Goal: Book appointment/travel/reservation

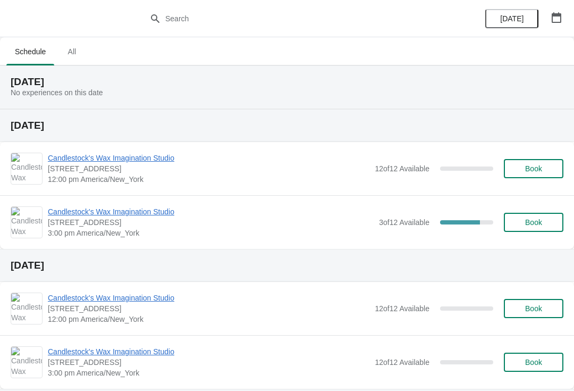
click at [531, 160] on button "Book" at bounding box center [534, 168] width 60 height 19
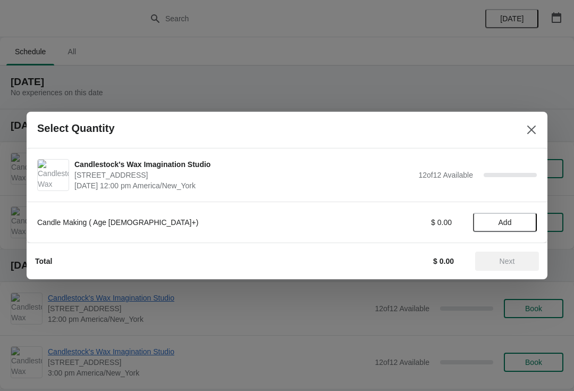
click at [501, 214] on button "Add" at bounding box center [505, 222] width 64 height 19
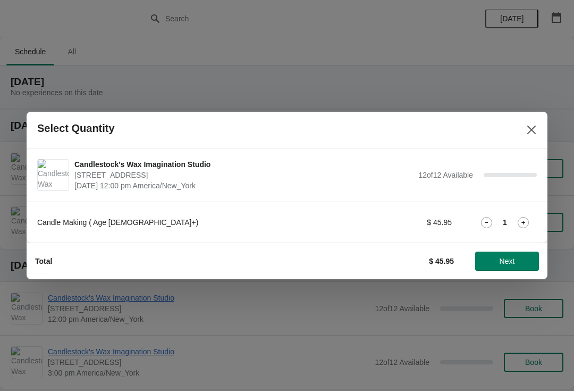
click at [508, 221] on div "1" at bounding box center [505, 222] width 64 height 11
click at [528, 215] on div "Candle Making ( Age [DEMOGRAPHIC_DATA]+) $ 45.95 1" at bounding box center [287, 222] width 500 height 19
click at [524, 221] on icon at bounding box center [523, 222] width 11 height 11
click at [525, 221] on icon at bounding box center [523, 222] width 11 height 11
click at [510, 264] on span "Next" at bounding box center [507, 261] width 15 height 9
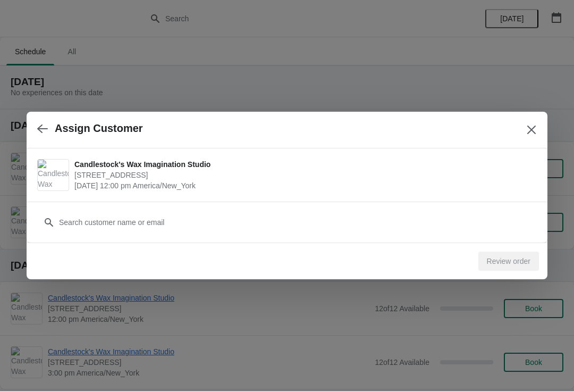
click at [523, 131] on button "Close" at bounding box center [531, 129] width 19 height 19
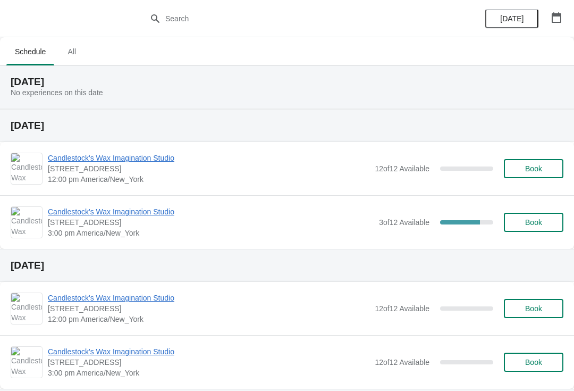
click at [546, 175] on button "Book" at bounding box center [534, 168] width 60 height 19
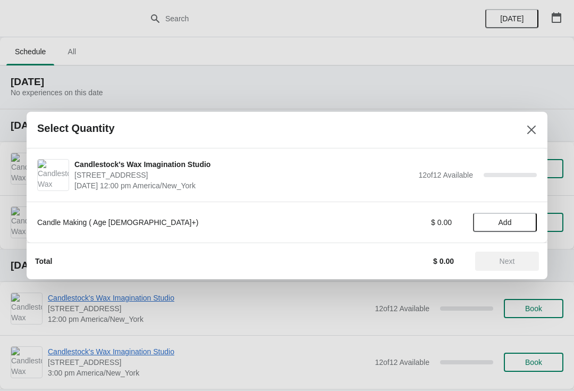
click at [501, 223] on span "Add" at bounding box center [505, 222] width 13 height 9
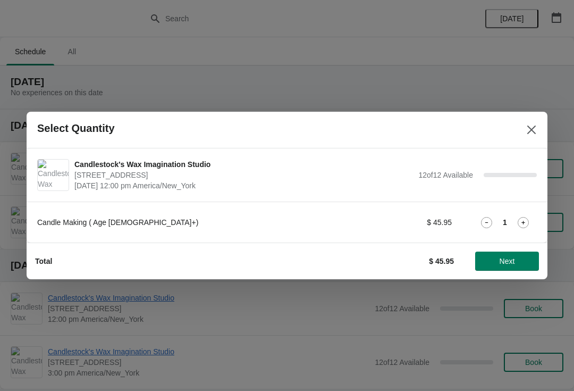
click at [520, 217] on icon at bounding box center [523, 222] width 11 height 11
click at [525, 218] on icon at bounding box center [523, 222] width 11 height 11
click at [512, 262] on span "Next" at bounding box center [507, 261] width 15 height 9
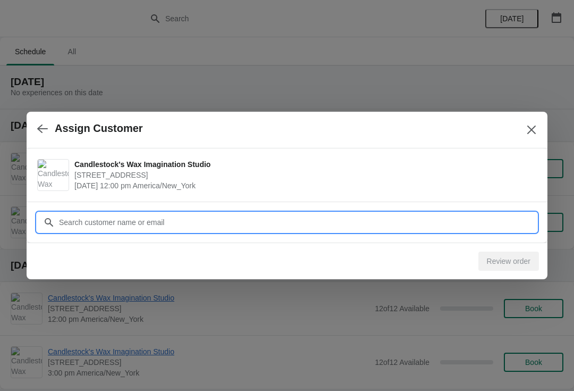
click at [442, 226] on input "Customer" at bounding box center [297, 222] width 479 height 19
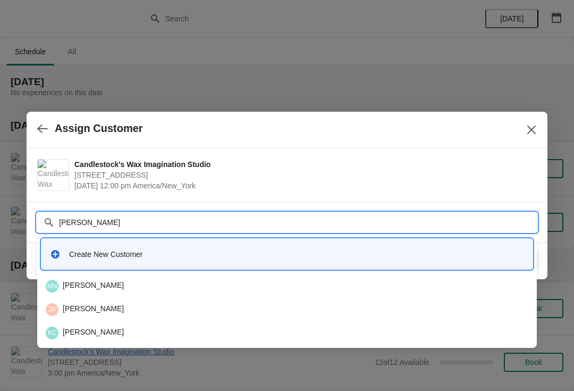
type input "[PERSON_NAME]"
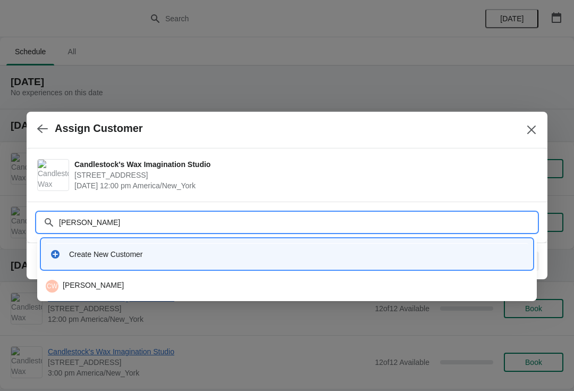
click at [273, 260] on div "Create New Customer" at bounding box center [287, 254] width 483 height 22
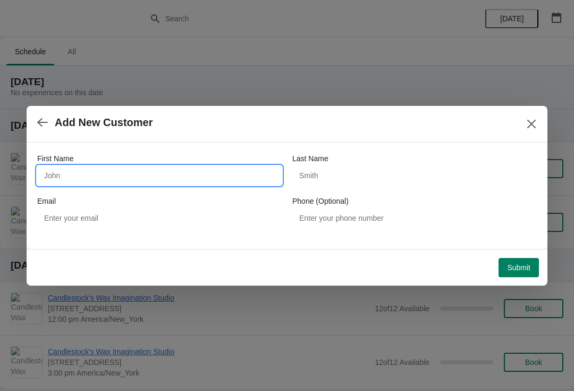
click at [216, 181] on input "First Name" at bounding box center [159, 175] width 245 height 19
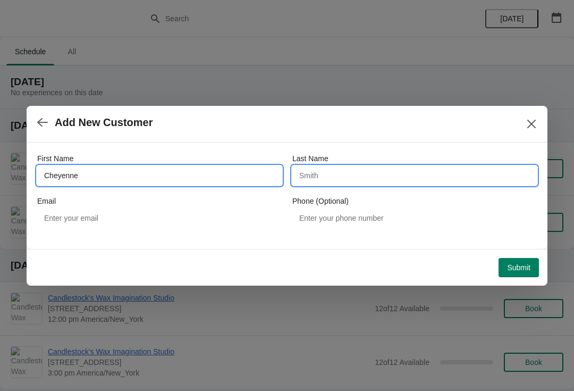
click at [368, 181] on input "Last Name" at bounding box center [414, 175] width 245 height 19
click at [96, 169] on input "Cheyenne" at bounding box center [159, 175] width 245 height 19
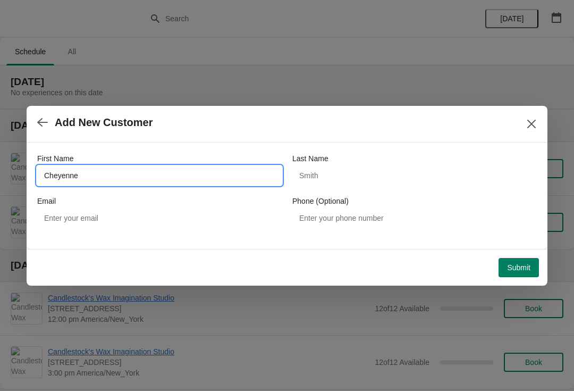
click at [94, 176] on input "Cheyenne" at bounding box center [159, 175] width 245 height 19
type input "Cheyanne"
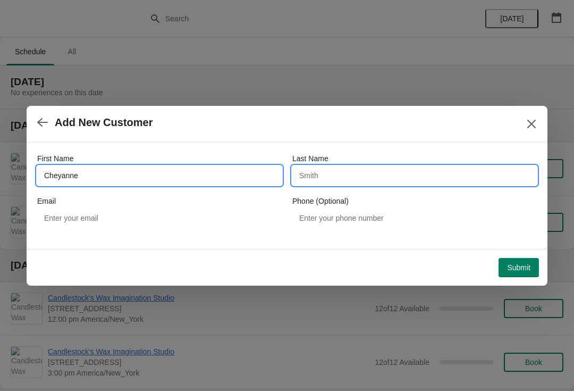
click at [381, 178] on input "Last Name" at bounding box center [414, 175] width 245 height 19
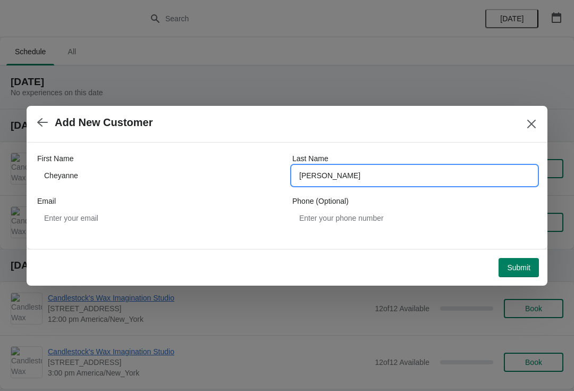
type input "[PERSON_NAME]"
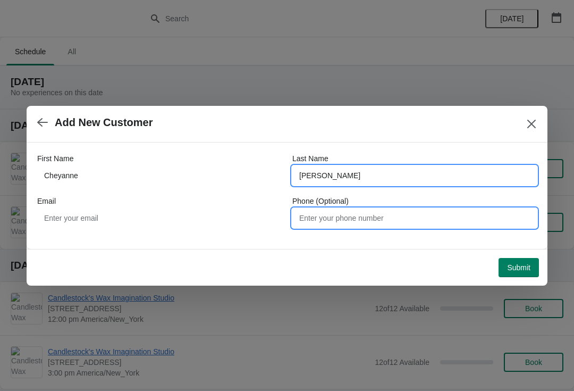
click at [382, 222] on input "Phone (Optional)" at bounding box center [414, 217] width 245 height 19
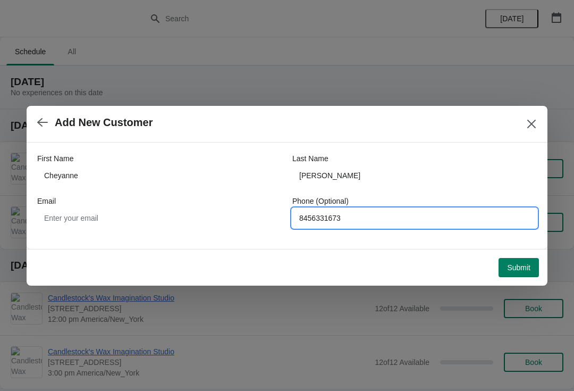
type input "8456331673"
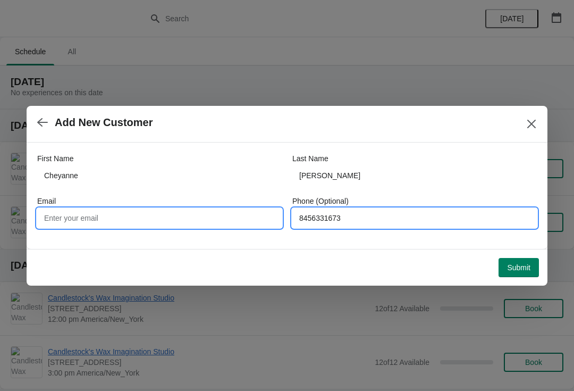
click at [60, 215] on input "Email" at bounding box center [159, 217] width 245 height 19
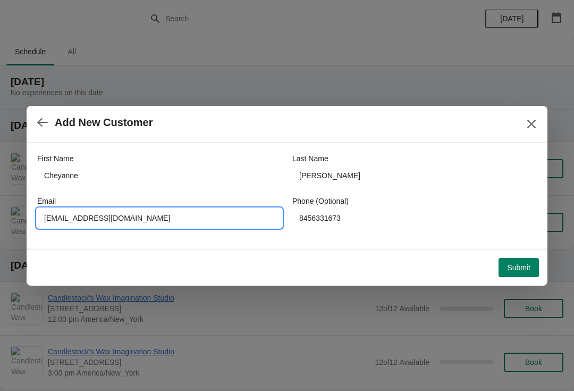
type input "[EMAIL_ADDRESS][DOMAIN_NAME]"
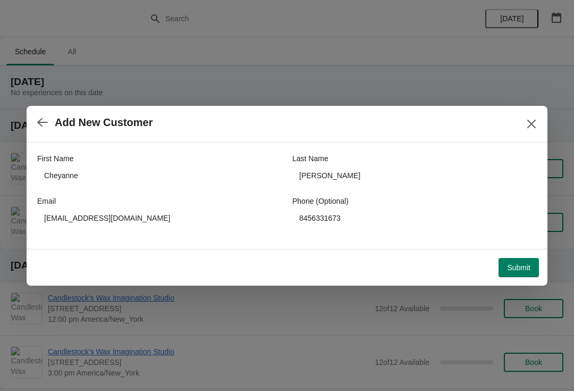
click at [515, 271] on span "Submit" at bounding box center [518, 267] width 23 height 9
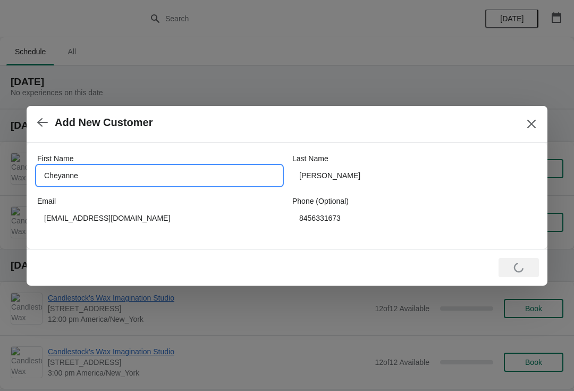
click at [100, 180] on input "Cheyanne" at bounding box center [159, 175] width 245 height 19
type input "C"
type input "[PERSON_NAME]"
click at [521, 131] on div "Add New Customer" at bounding box center [287, 124] width 521 height 37
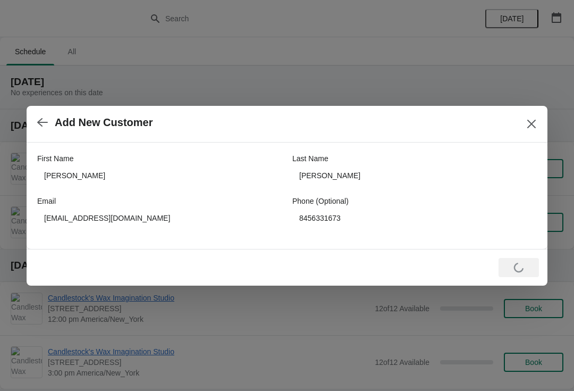
click at [525, 121] on button "Close" at bounding box center [531, 123] width 19 height 19
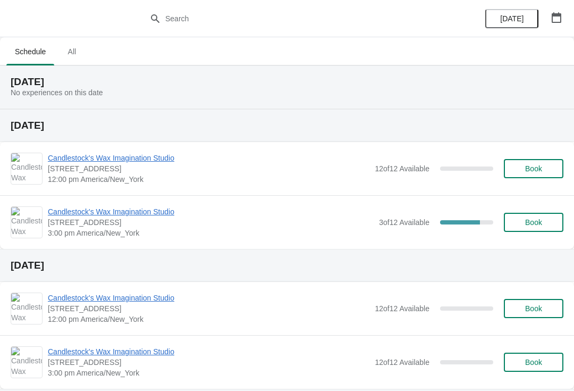
click at [532, 170] on span "Book" at bounding box center [533, 168] width 17 height 9
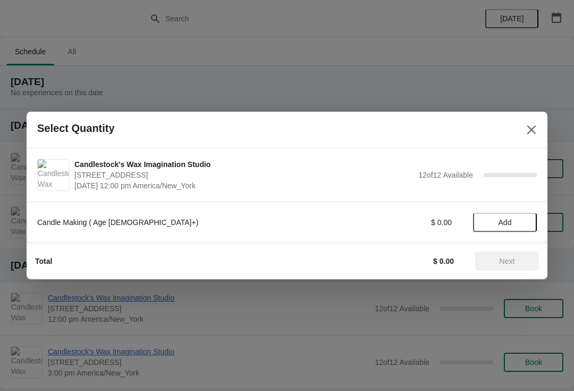
click at [506, 225] on span "Add" at bounding box center [505, 222] width 13 height 9
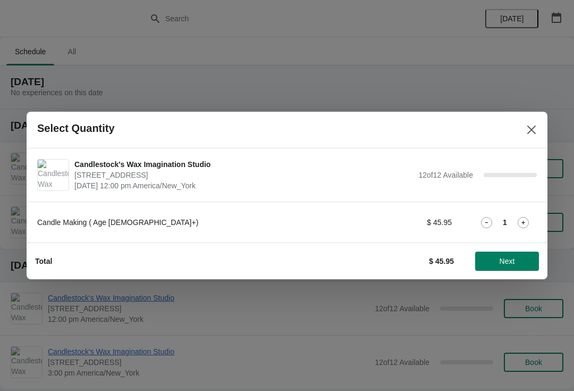
click at [503, 220] on strong "1" at bounding box center [505, 222] width 4 height 11
click at [512, 215] on div "Candle Making ( Age [DEMOGRAPHIC_DATA]+) $ 45.95 1" at bounding box center [287, 222] width 500 height 19
click at [528, 223] on icon at bounding box center [523, 222] width 11 height 11
click at [535, 213] on div "Candle Making ( Age [DEMOGRAPHIC_DATA]+) $ 91.90 2" at bounding box center [287, 222] width 500 height 19
click at [537, 215] on div "Candle Making ( Age [DEMOGRAPHIC_DATA]+) $ 91.90 2" at bounding box center [287, 222] width 500 height 19
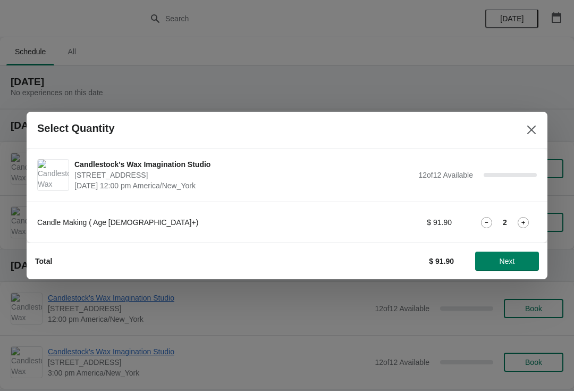
click at [532, 212] on div "Candle Making ( Age [DEMOGRAPHIC_DATA]+) $ 91.90 2" at bounding box center [287, 217] width 500 height 30
click at [528, 221] on icon at bounding box center [523, 222] width 11 height 11
click at [507, 262] on span "Next" at bounding box center [507, 261] width 15 height 9
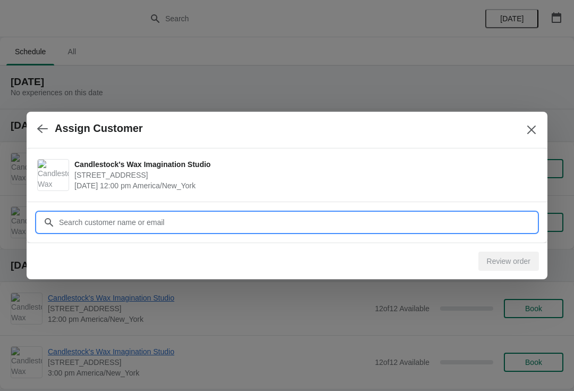
click at [318, 216] on input "Customer" at bounding box center [297, 222] width 479 height 19
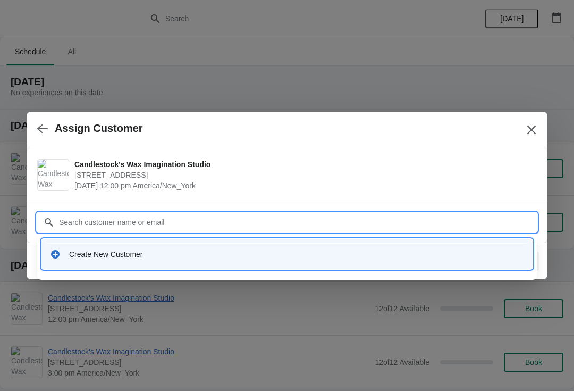
click at [228, 254] on div "Create New Customer" at bounding box center [296, 254] width 455 height 11
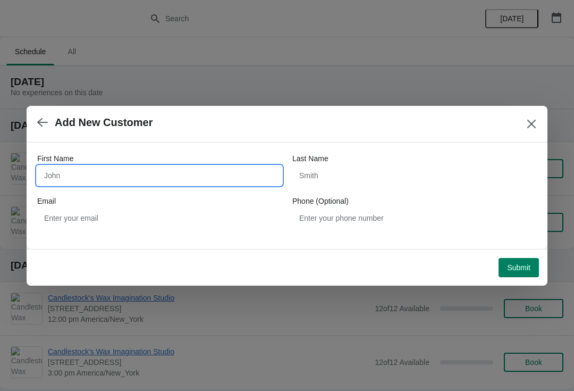
click at [63, 174] on input "First Name" at bounding box center [159, 175] width 245 height 19
type input "[PERSON_NAME]"
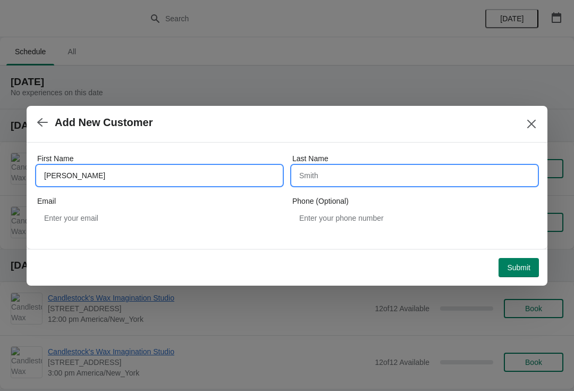
click at [390, 171] on input "Last Name" at bounding box center [414, 175] width 245 height 19
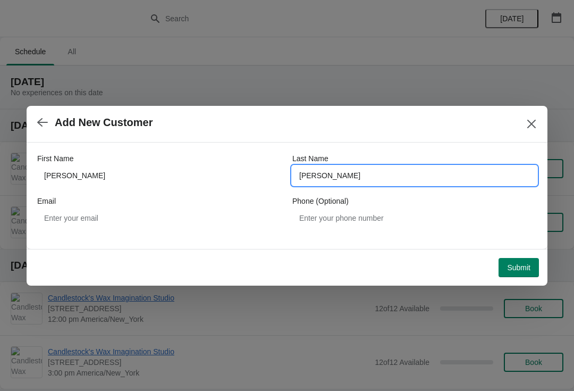
type input "[PERSON_NAME]"
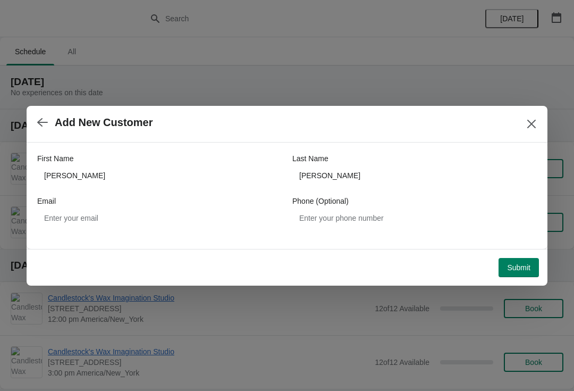
click at [521, 263] on span "Submit" at bounding box center [518, 267] width 23 height 9
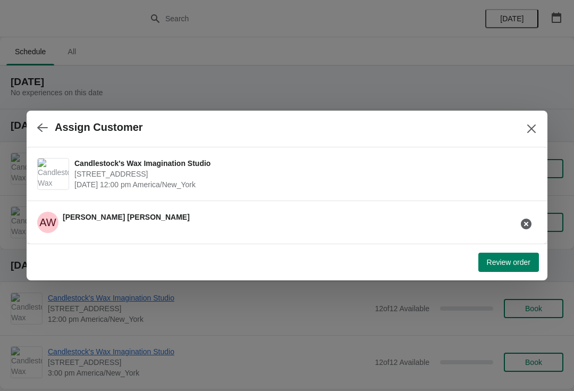
click at [510, 262] on span "Review order" at bounding box center [509, 262] width 44 height 9
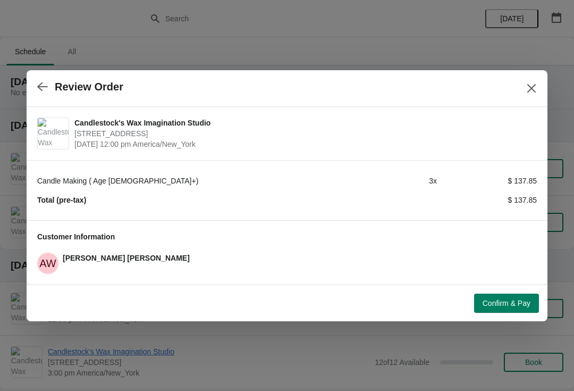
click at [508, 303] on span "Confirm & Pay" at bounding box center [507, 303] width 48 height 9
